Goal: Task Accomplishment & Management: Use online tool/utility

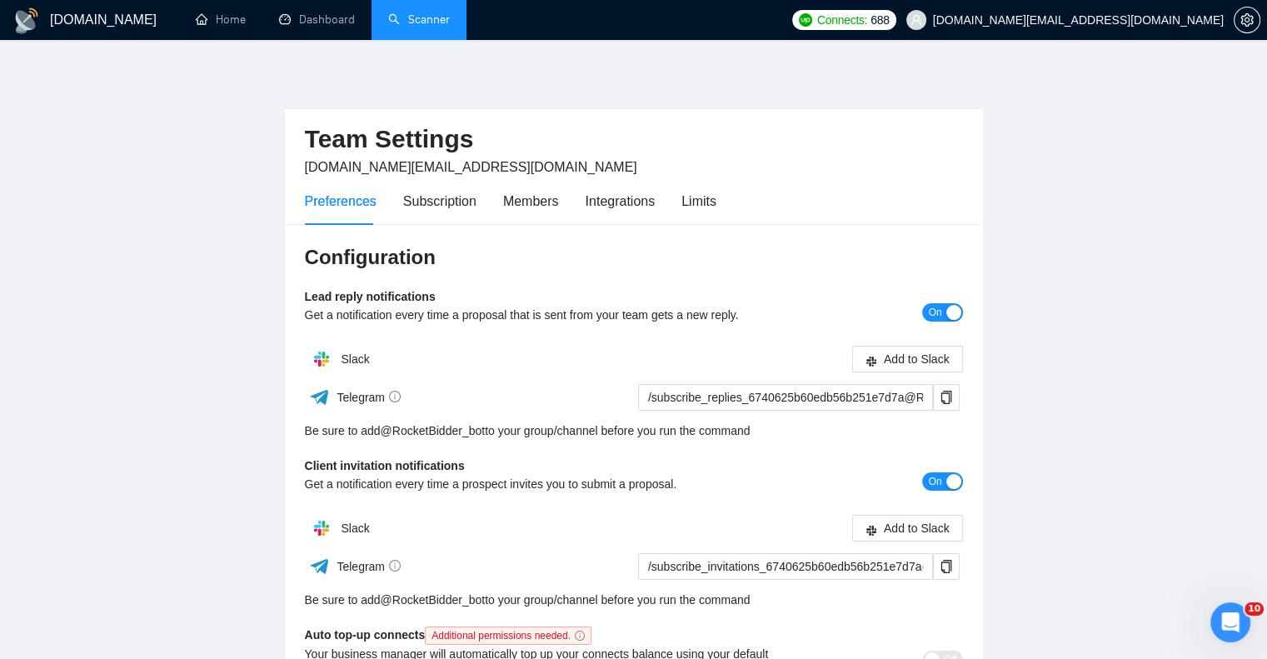
click at [427, 22] on link "Scanner" at bounding box center [419, 19] width 62 height 14
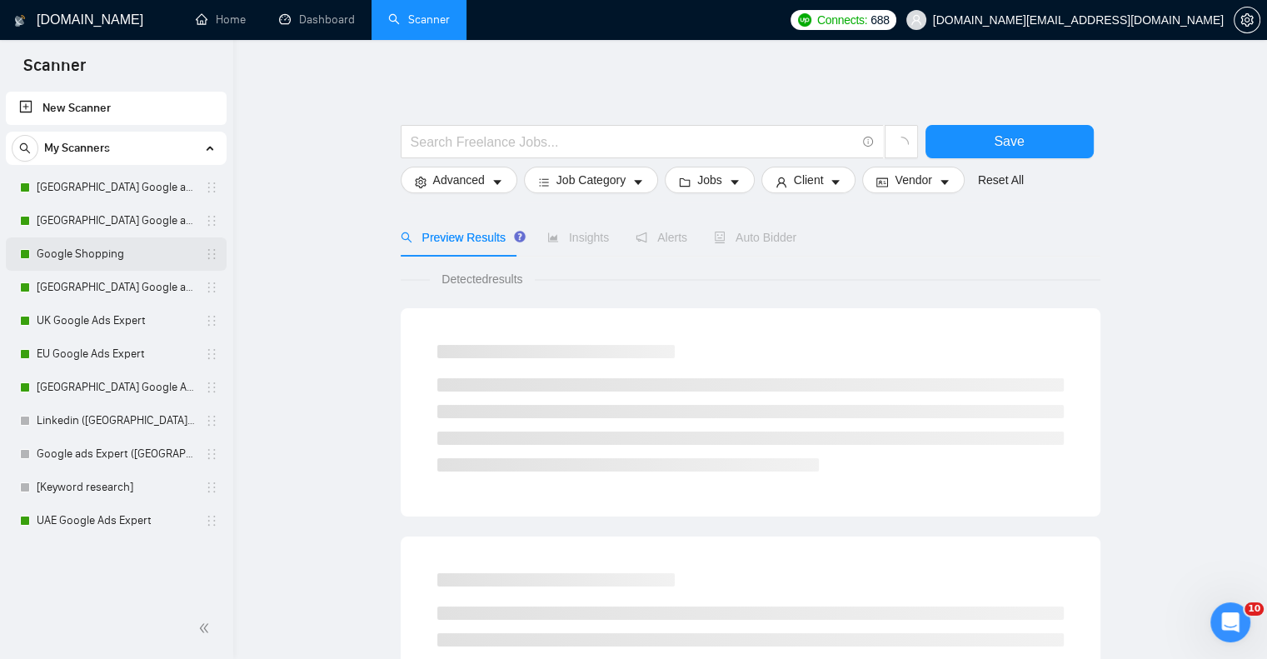
click at [106, 258] on link "Google Shopping" at bounding box center [116, 253] width 158 height 33
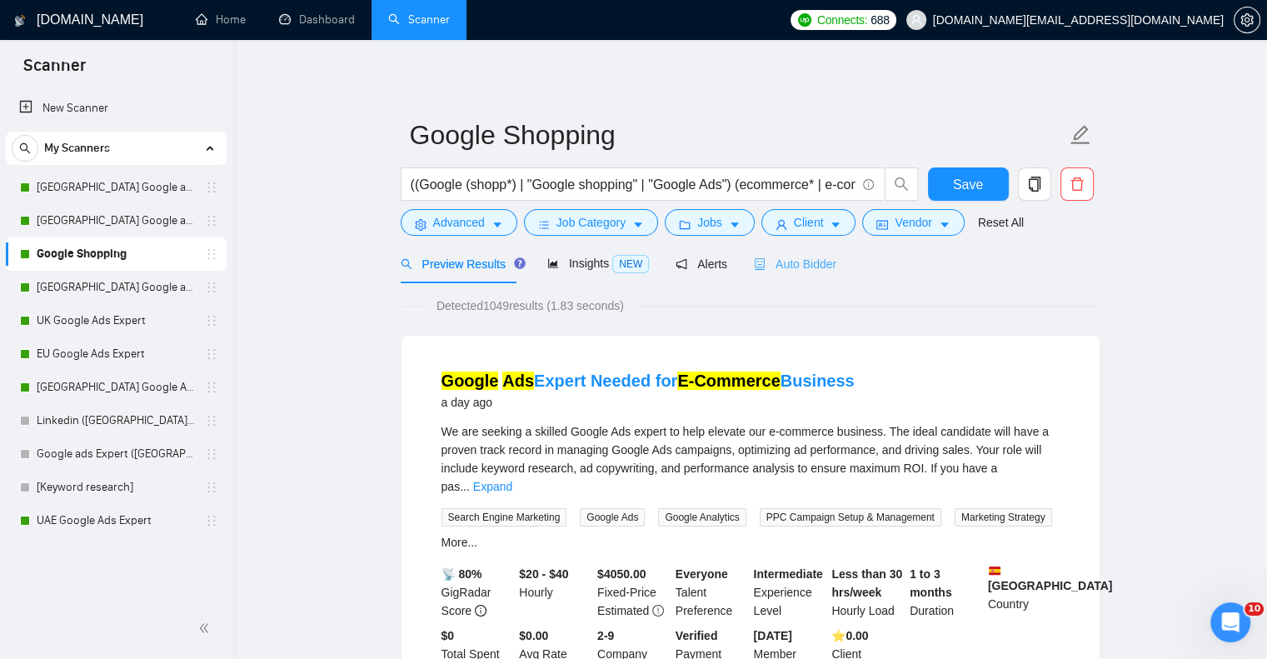
click at [807, 250] on div "Auto Bidder" at bounding box center [795, 263] width 82 height 39
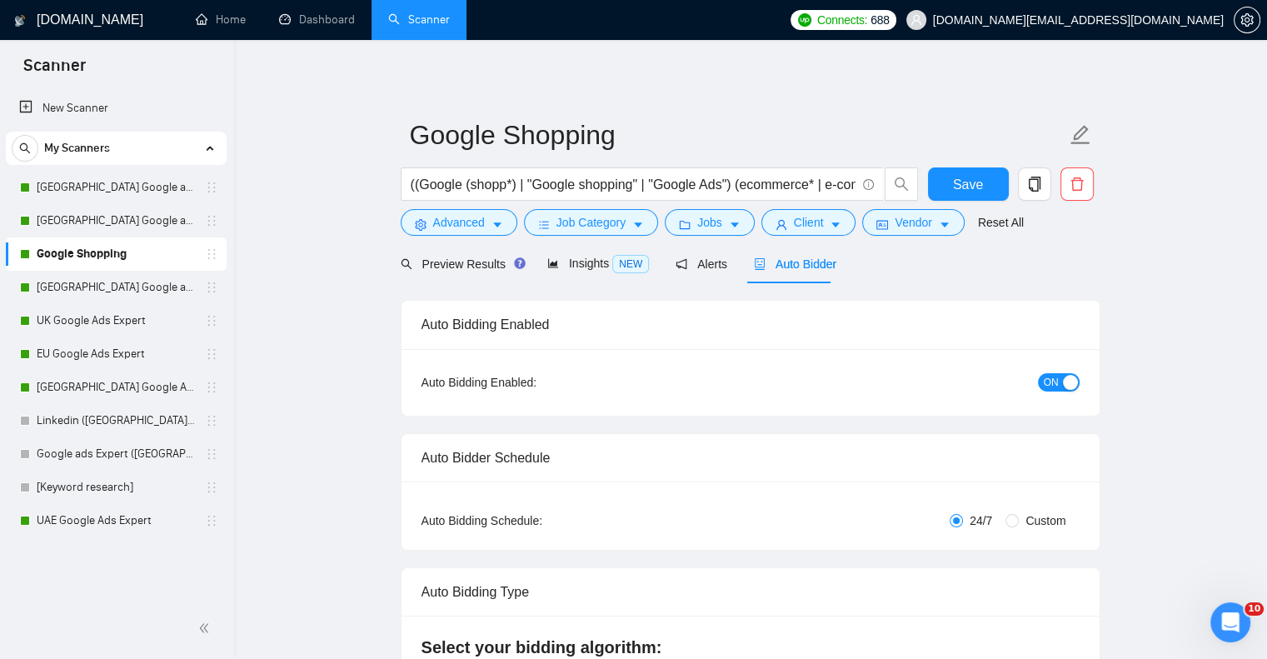
checkbox input "true"
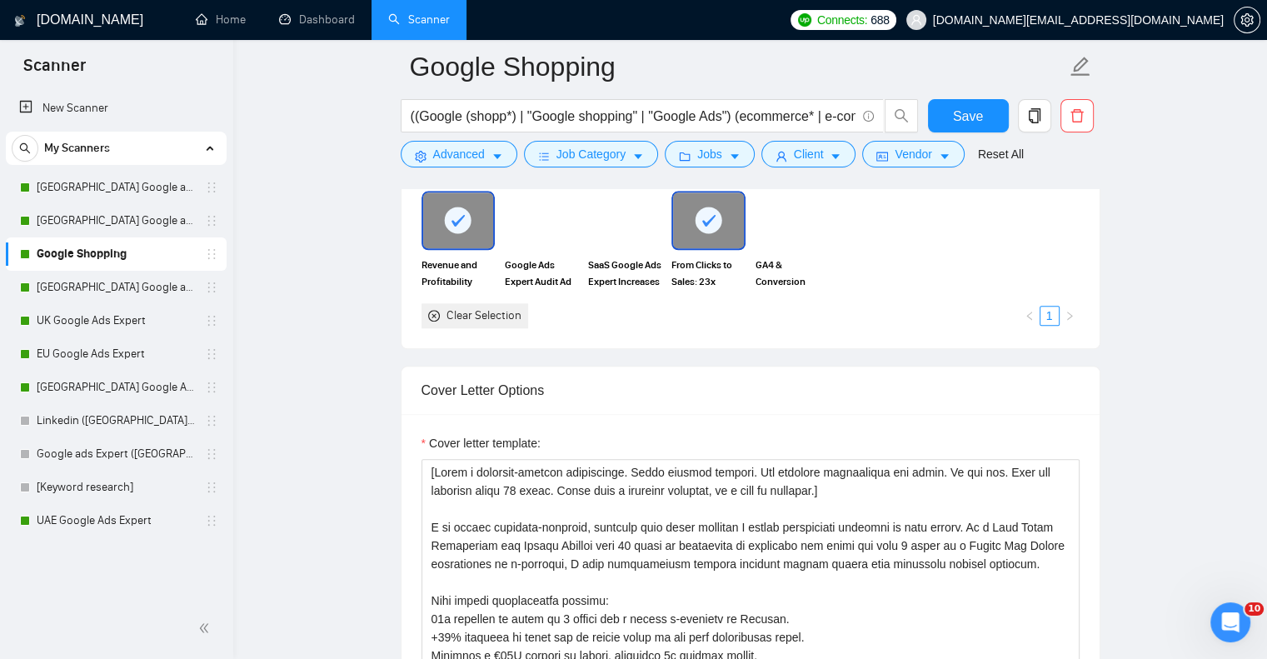
scroll to position [1833, 0]
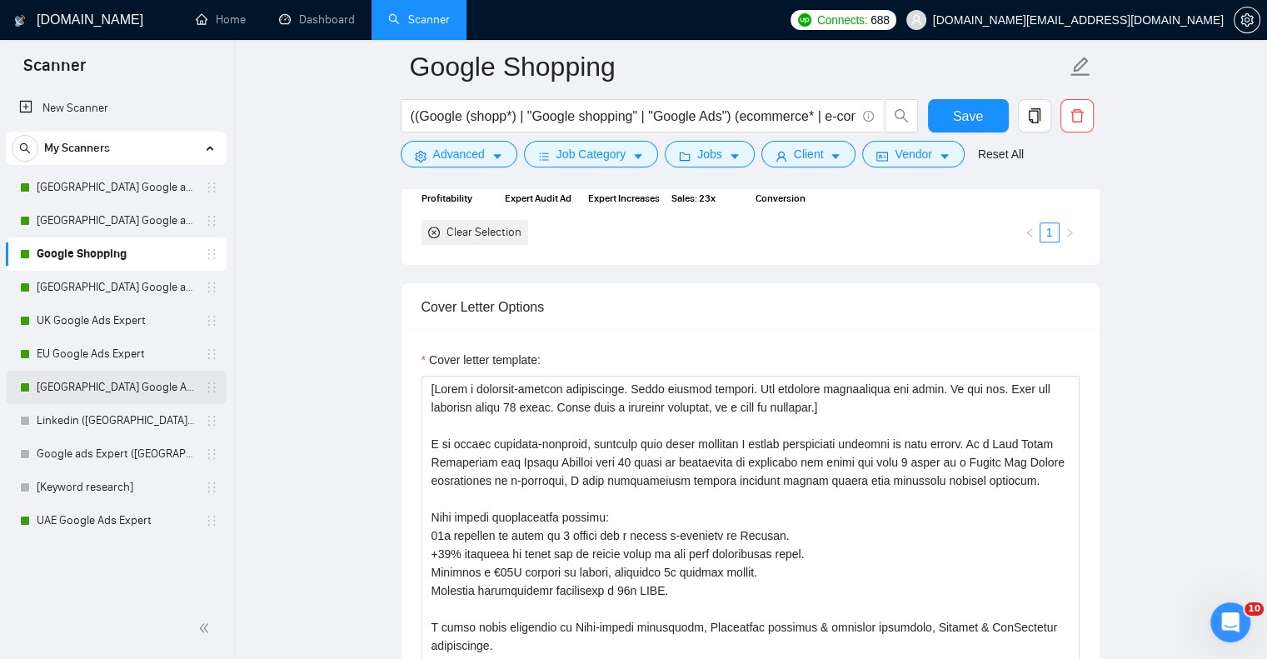
click at [97, 391] on link "[GEOGRAPHIC_DATA] Google Ads Expert" at bounding box center [116, 387] width 158 height 33
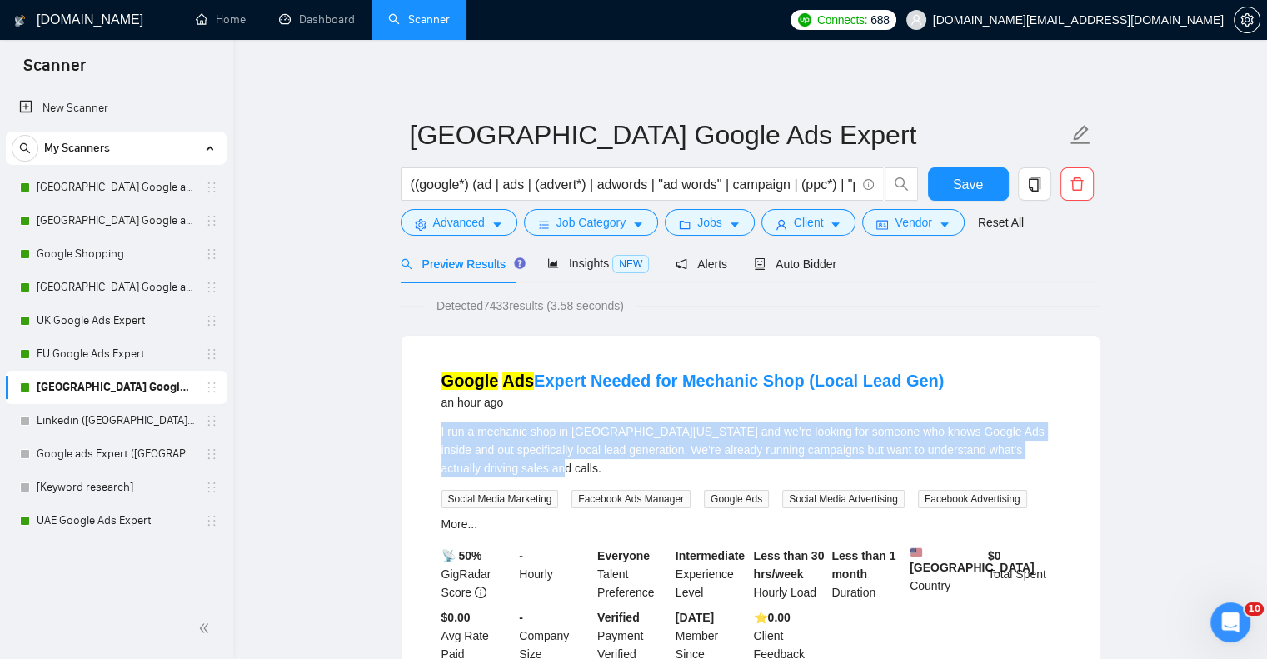
drag, startPoint x: 522, startPoint y: 477, endPoint x: 442, endPoint y: 435, distance: 90.2
click at [442, 435] on div "I run a mechanic shop in [GEOGRAPHIC_DATA][US_STATE] and we’re looking for some…" at bounding box center [751, 449] width 618 height 55
copy div "I run a mechanic shop in [GEOGRAPHIC_DATA][US_STATE] and we’re looking for some…"
